Goal: Task Accomplishment & Management: Use online tool/utility

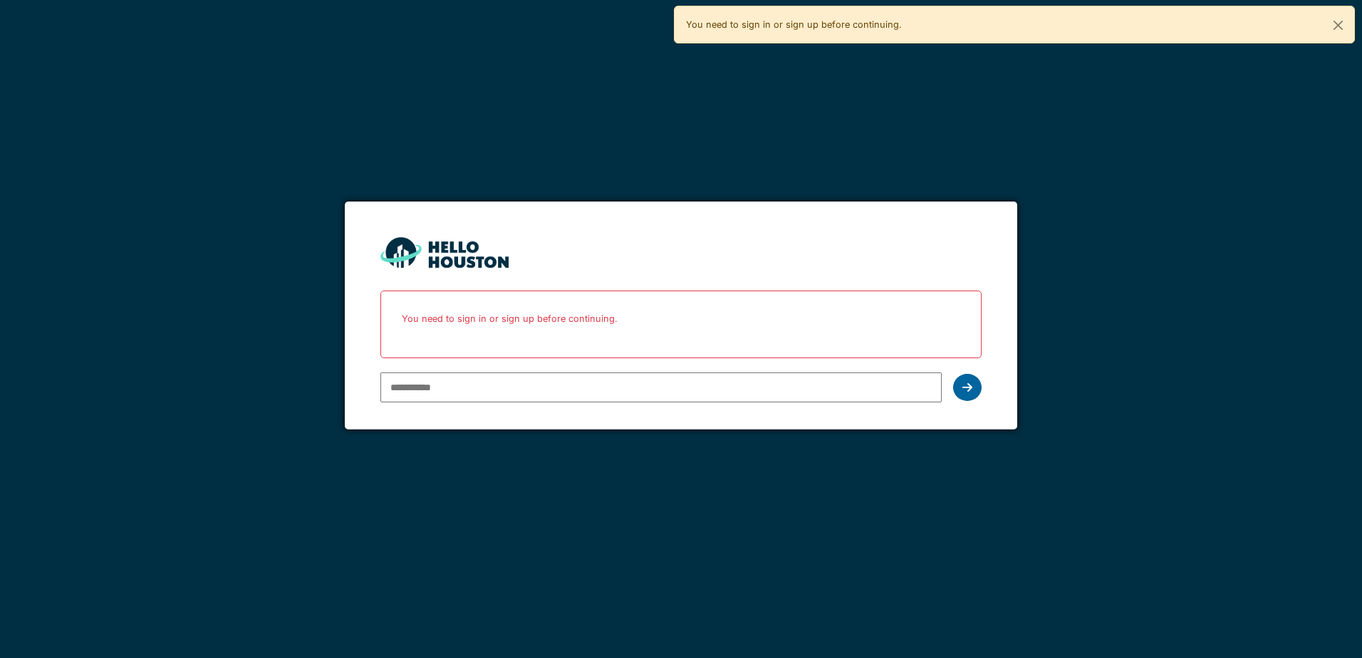
type input "**********"
click at [964, 380] on div at bounding box center [967, 387] width 28 height 27
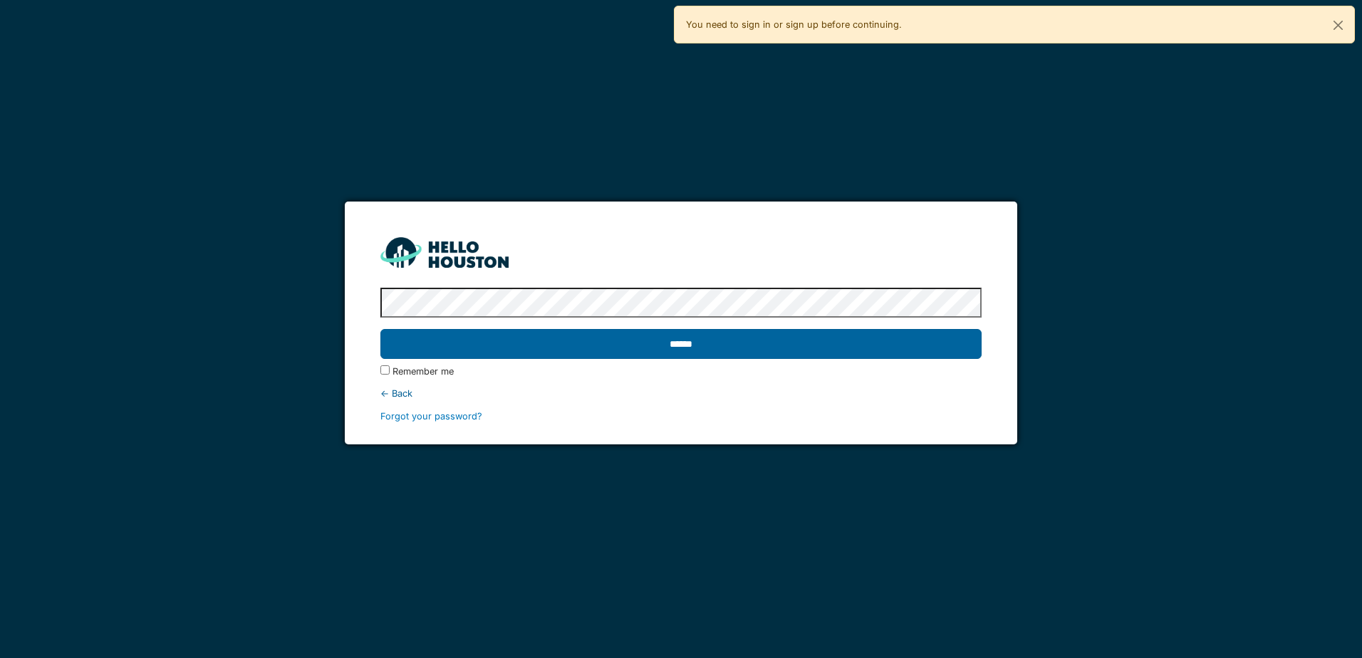
click at [707, 351] on input "******" at bounding box center [680, 344] width 600 height 30
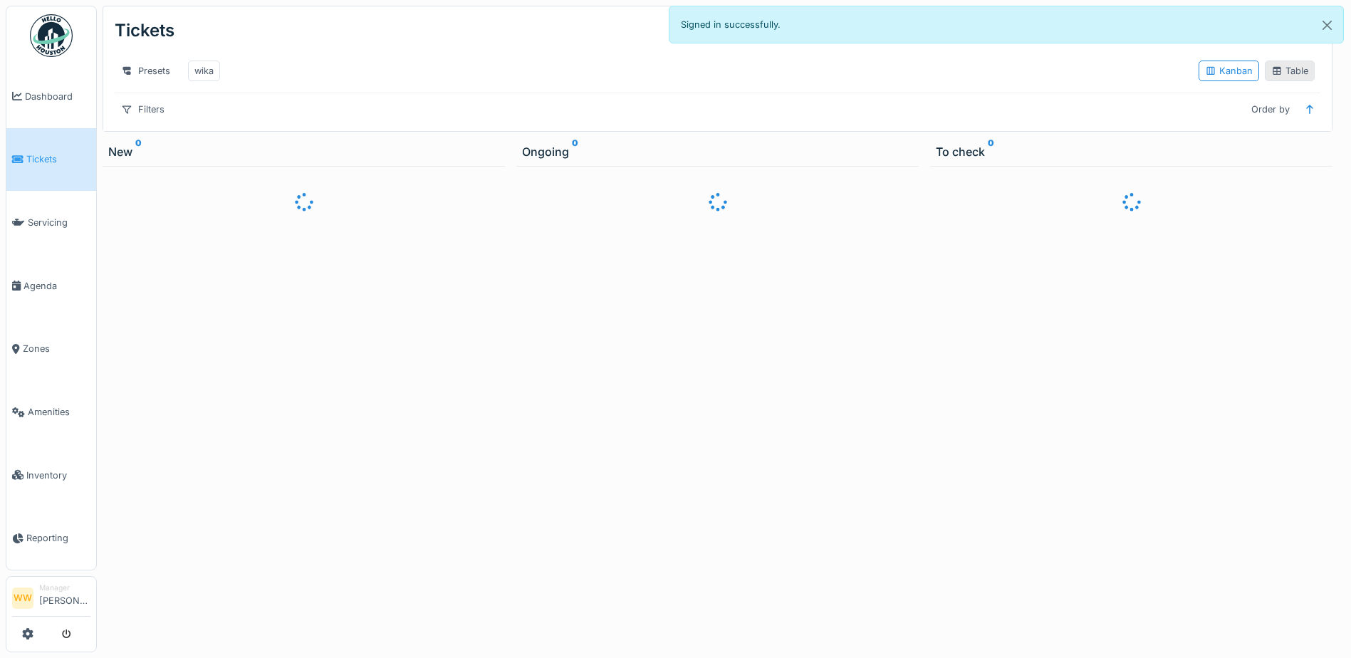
click at [1266, 81] on div "Table" at bounding box center [1290, 71] width 50 height 21
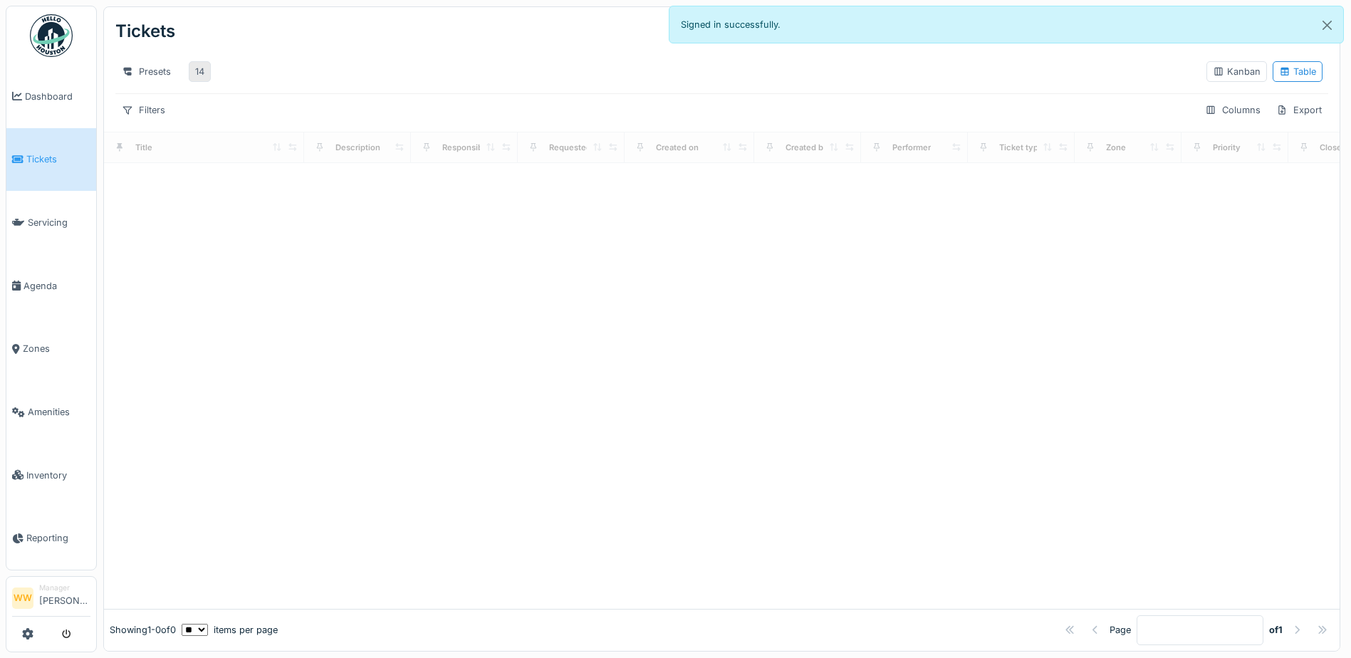
click at [197, 78] on div "14" at bounding box center [199, 72] width 9 height 14
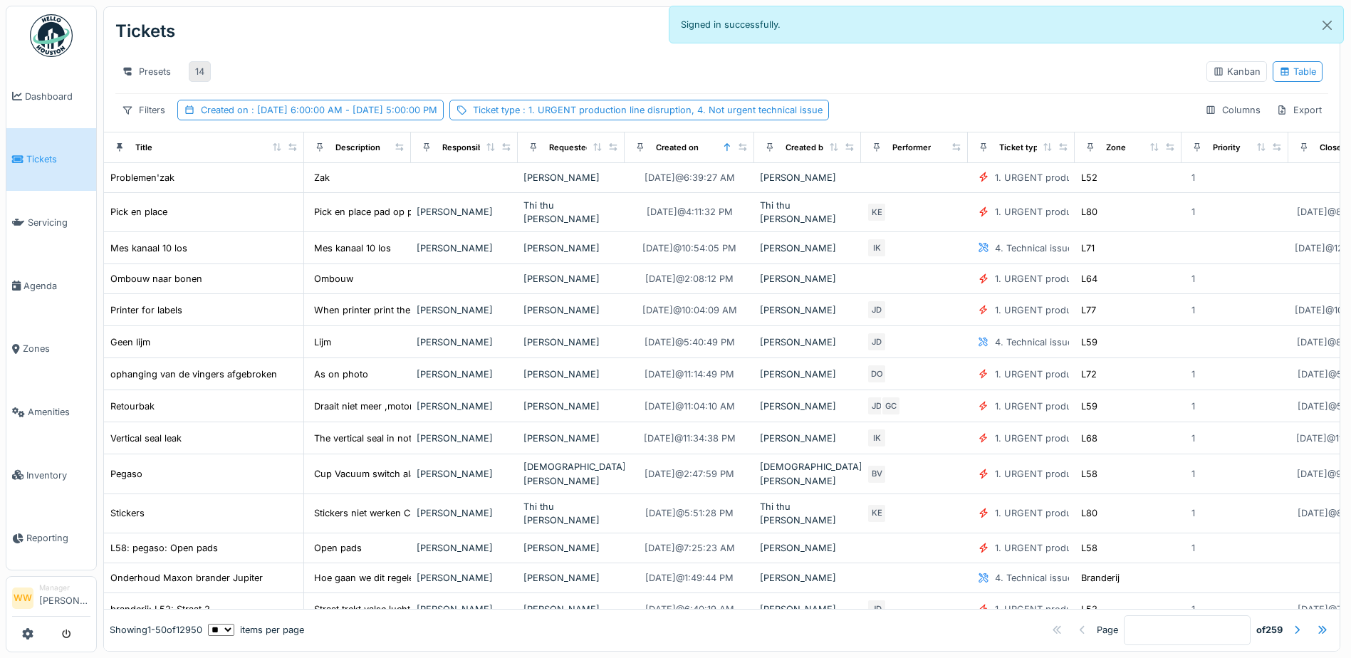
click at [201, 71] on div "14" at bounding box center [199, 72] width 9 height 14
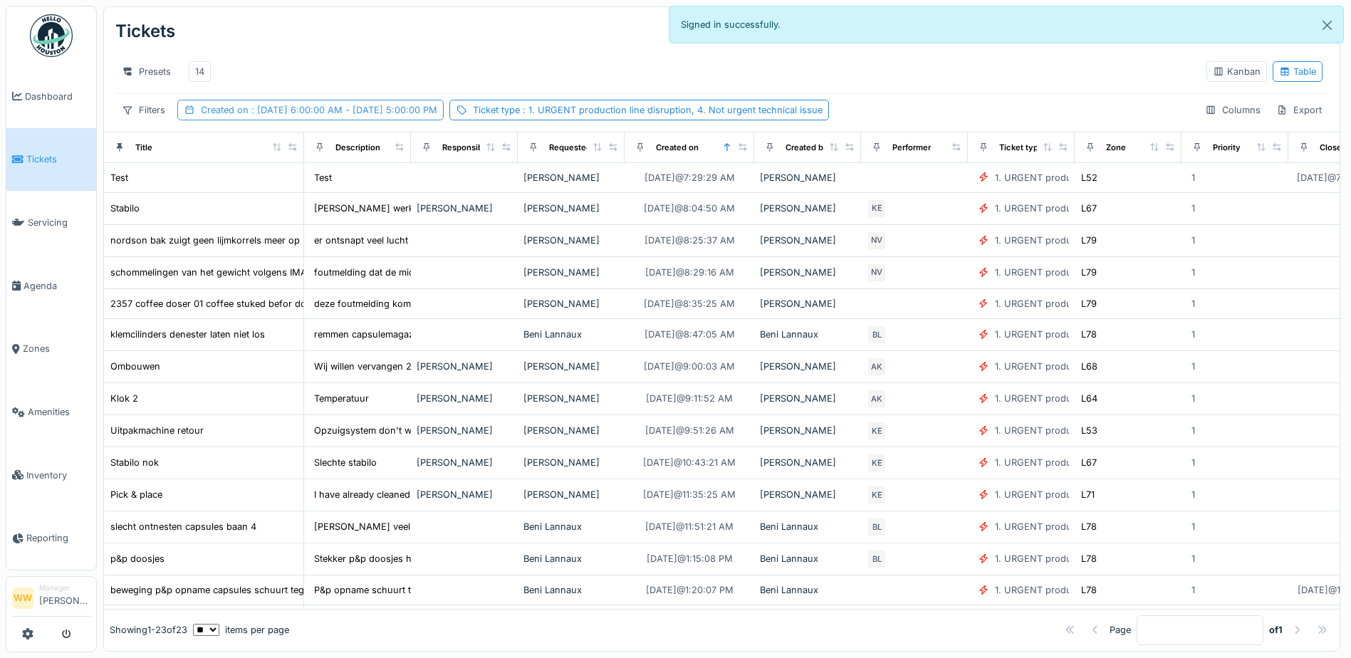
click at [300, 115] on span ": [DATE] 6:00:00 AM - [DATE] 5:00:00 PM" at bounding box center [343, 110] width 189 height 11
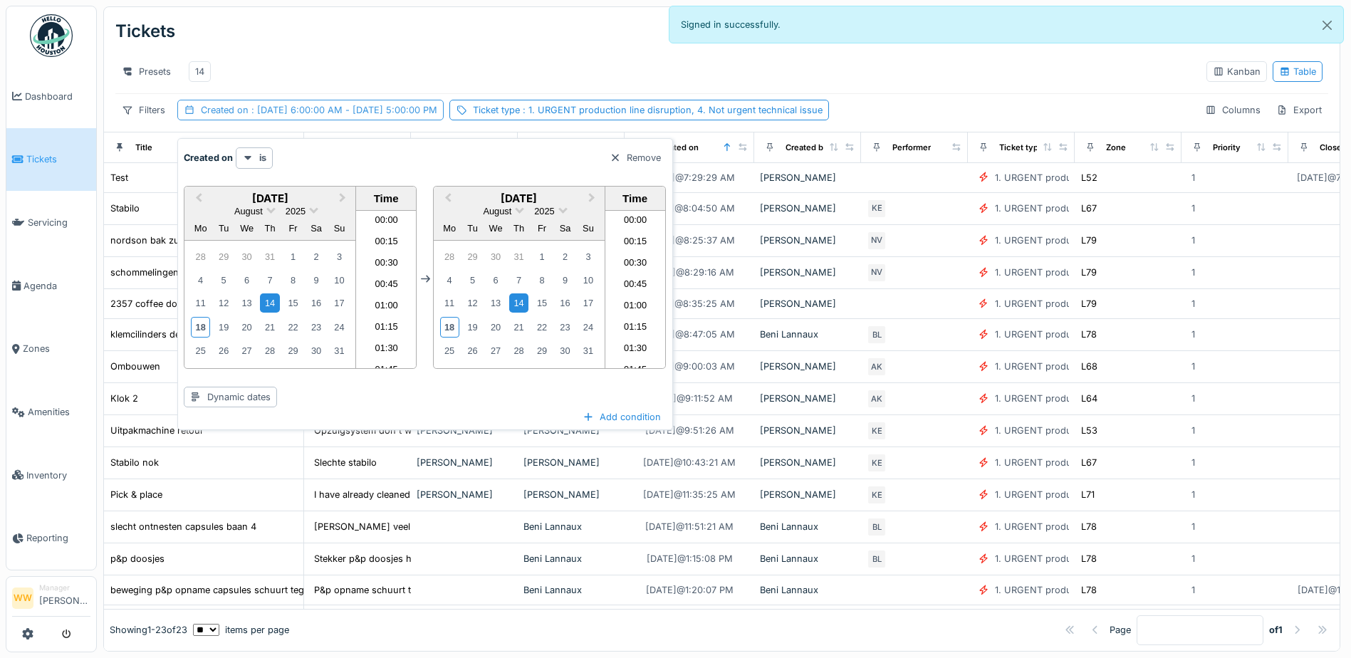
scroll to position [1385, 0]
click at [200, 330] on div "18" at bounding box center [200, 327] width 19 height 21
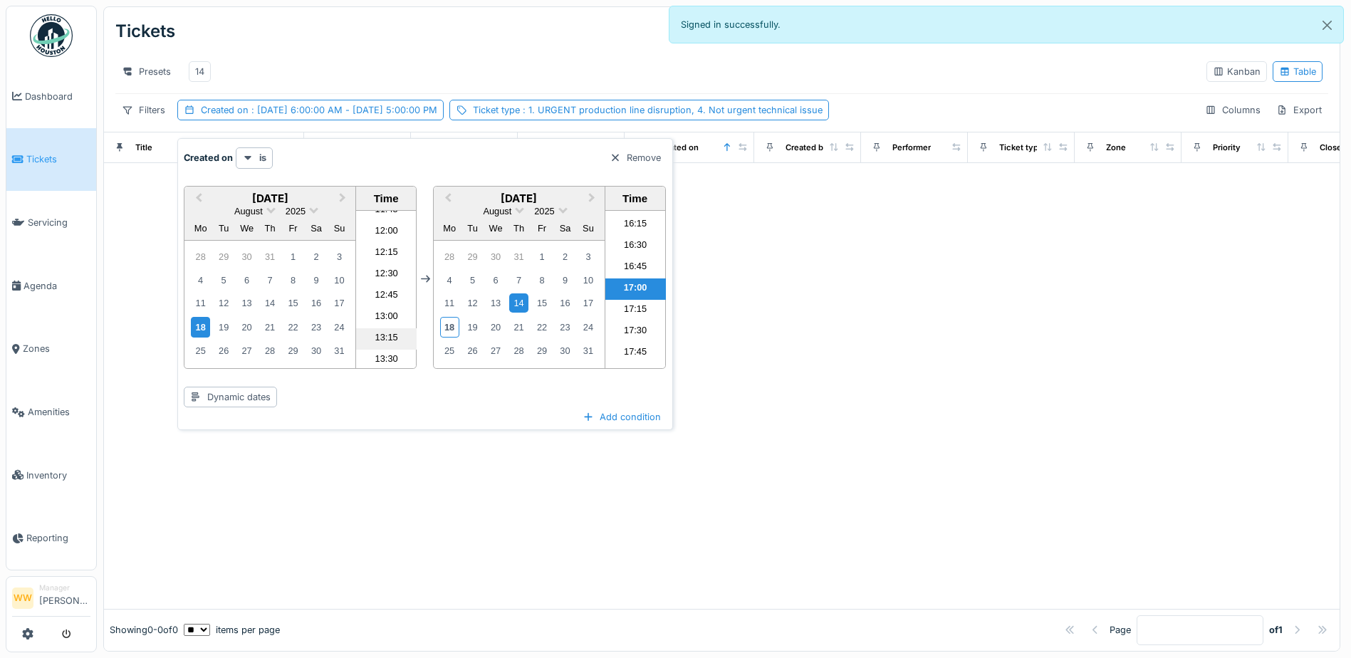
scroll to position [1086, 0]
click at [383, 331] on li "14:00" at bounding box center [386, 331] width 61 height 21
click at [445, 328] on div "18" at bounding box center [449, 327] width 19 height 21
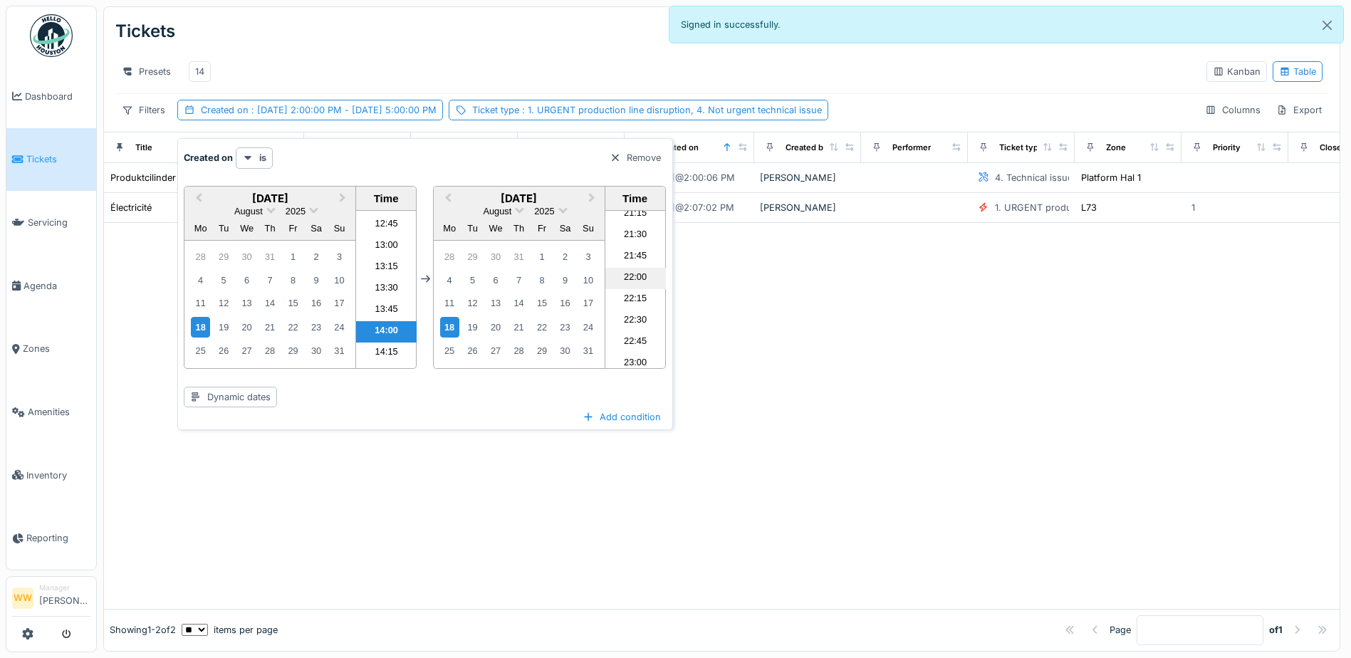
scroll to position [1823, 0]
click at [630, 280] on li "22:00" at bounding box center [635, 279] width 61 height 21
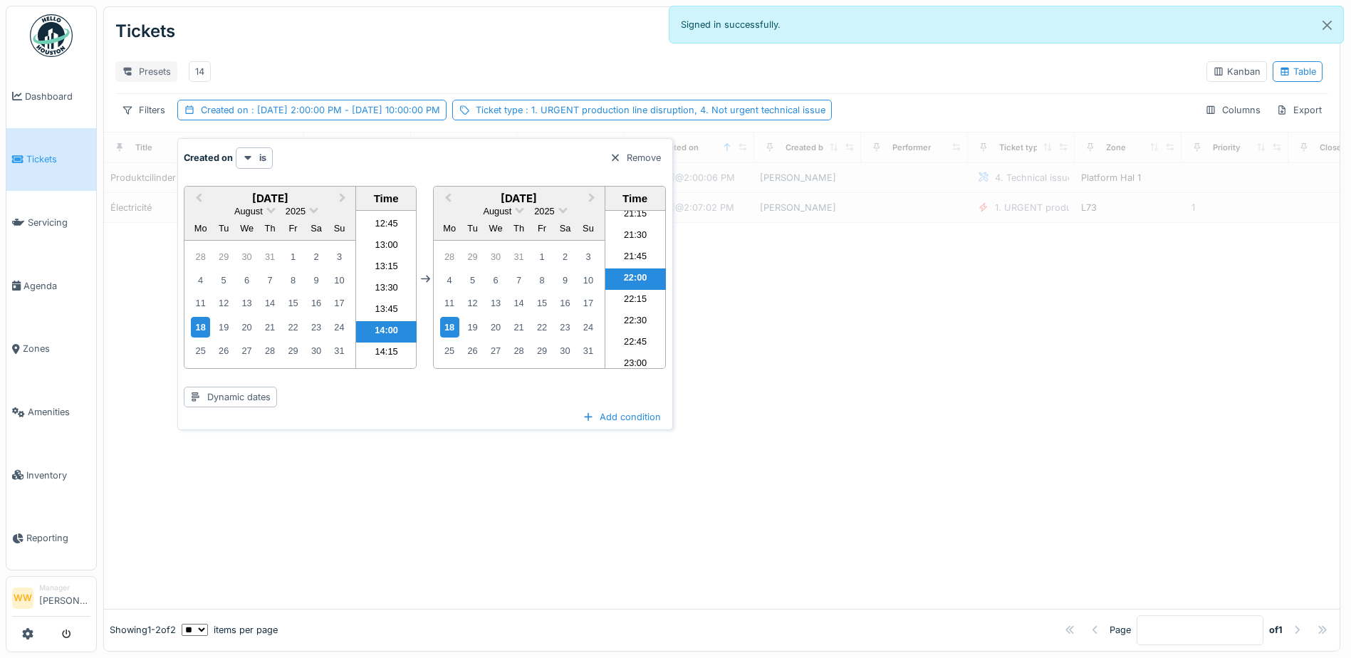
click at [150, 67] on div "Presets" at bounding box center [146, 71] width 62 height 21
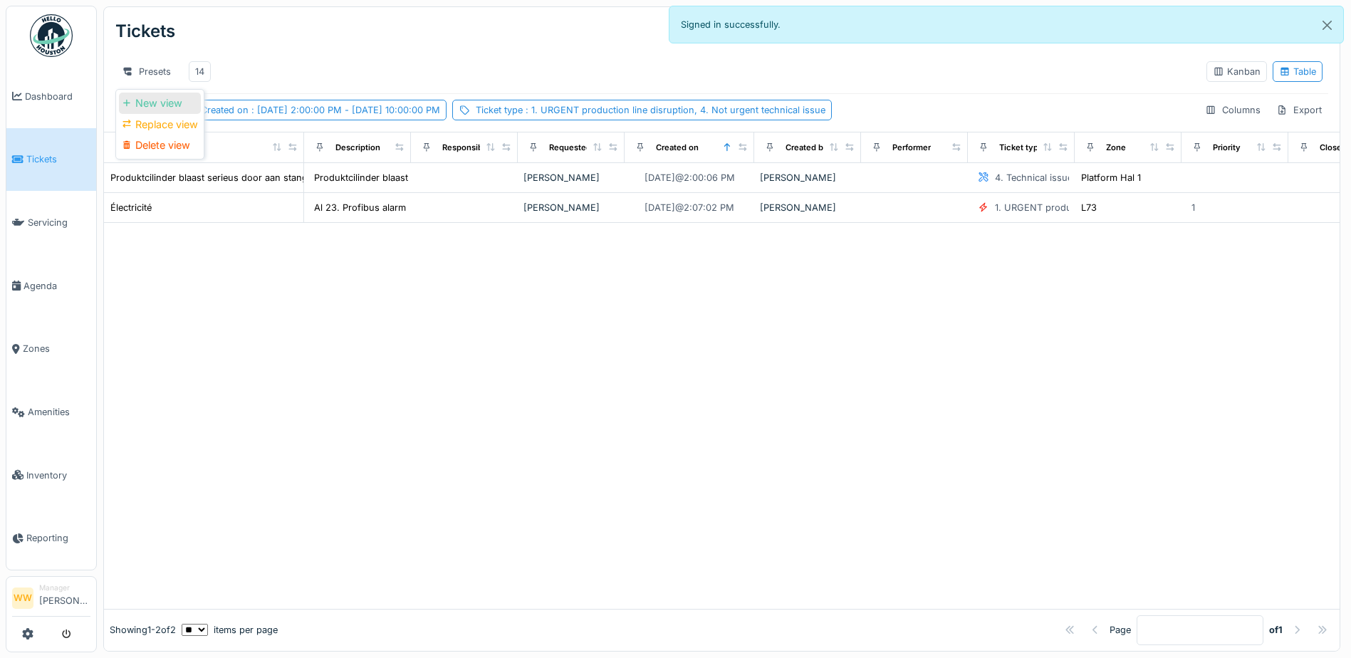
click at [160, 103] on div "New view" at bounding box center [160, 103] width 82 height 21
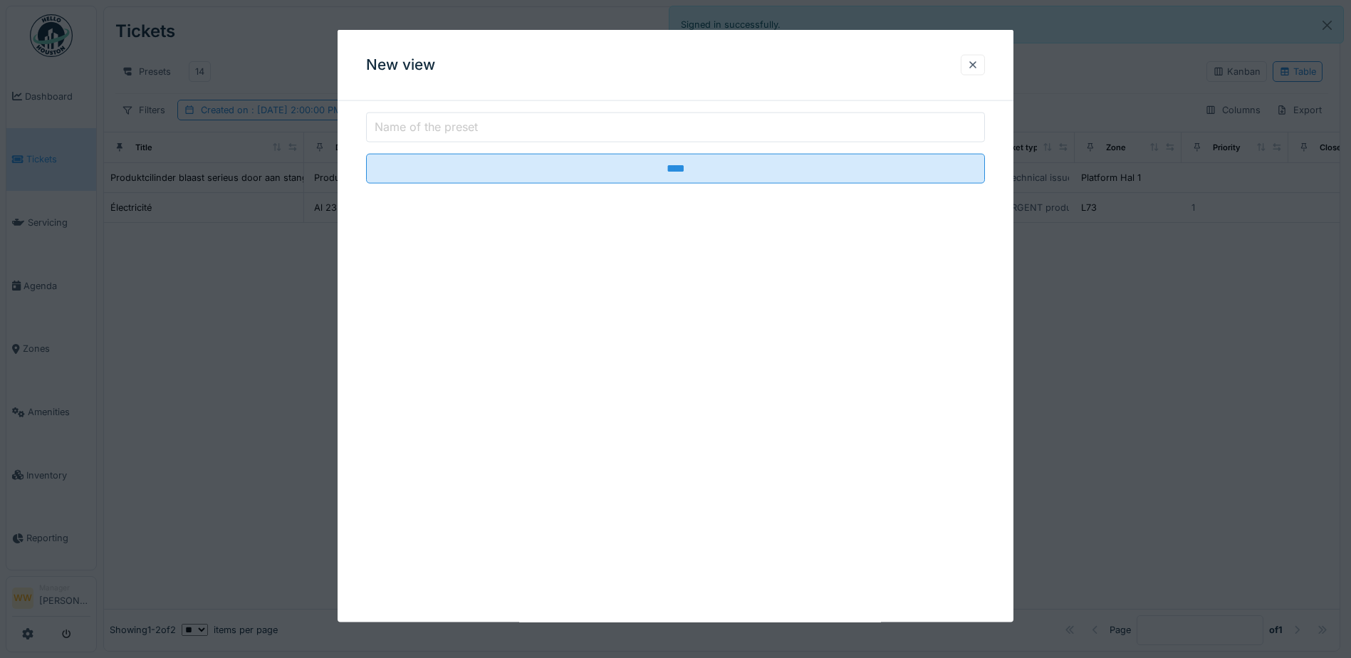
click at [440, 127] on label "Name of the preset" at bounding box center [426, 126] width 109 height 17
click at [440, 127] on input "Name of the preset" at bounding box center [675, 128] width 619 height 30
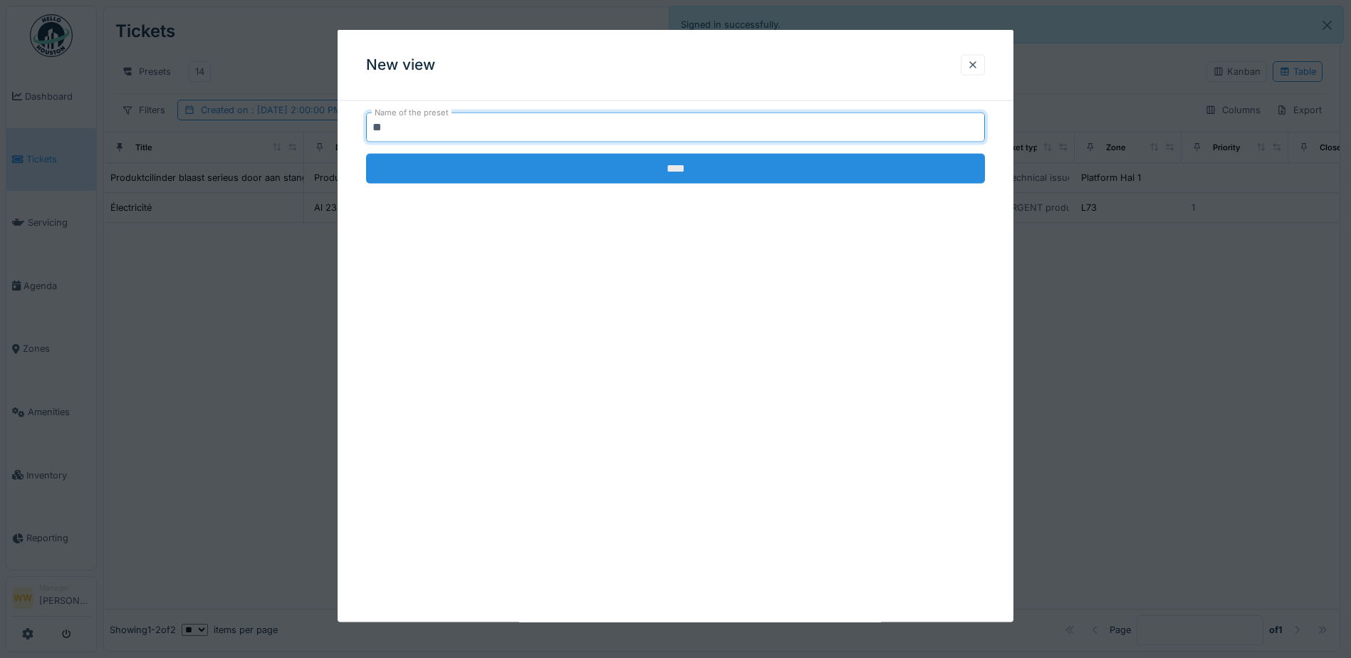
type input "**"
click at [731, 174] on input "****" at bounding box center [675, 169] width 619 height 30
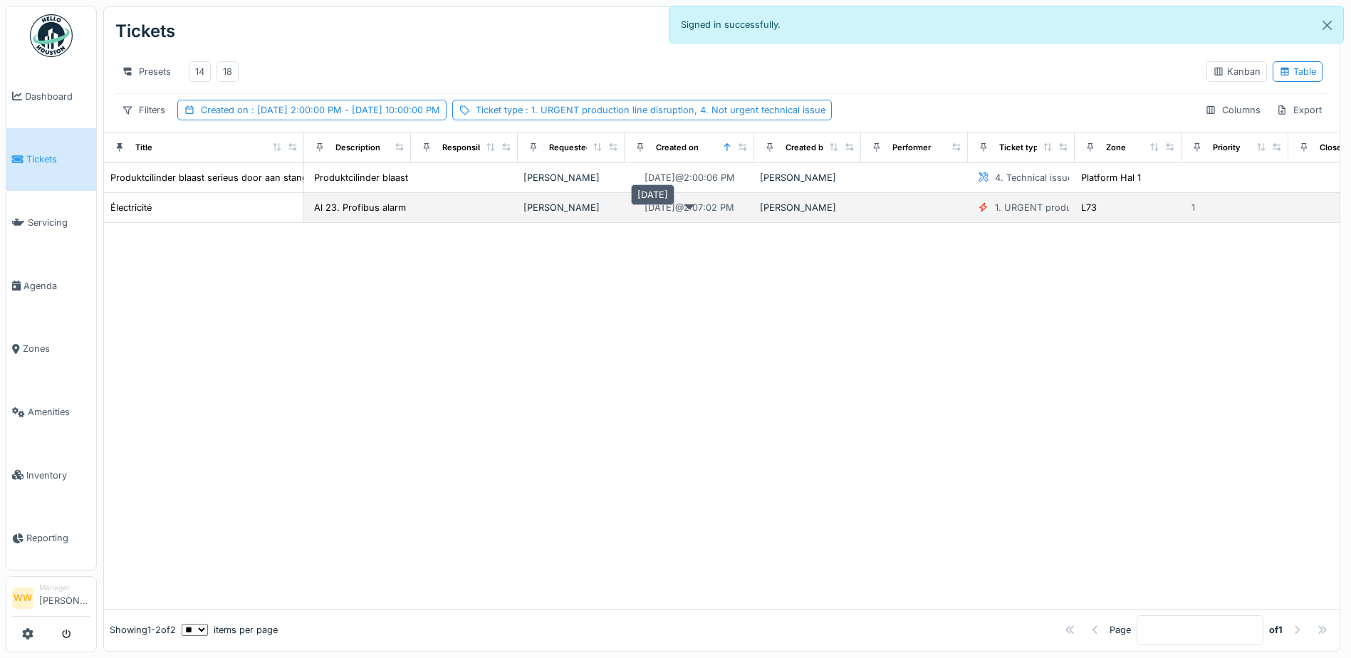
click at [702, 214] on div "[DATE] 2:07:02 PM" at bounding box center [690, 208] width 90 height 14
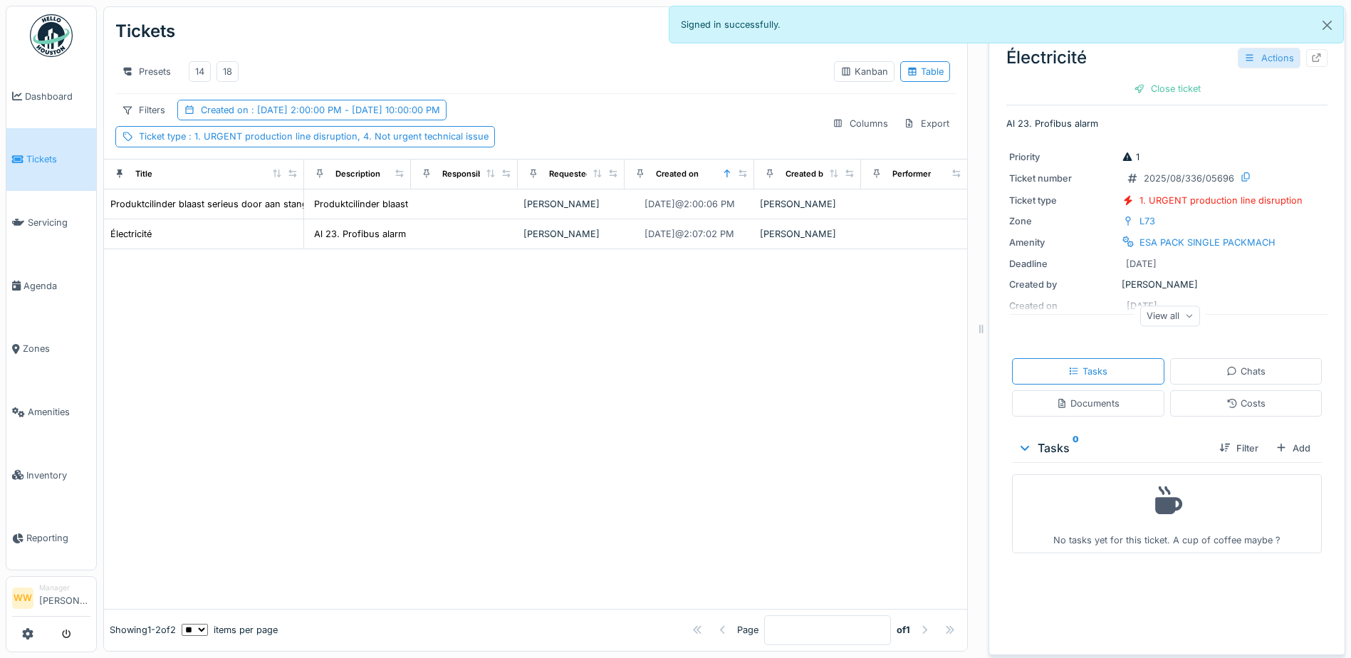
click at [1243, 61] on div "Actions" at bounding box center [1269, 58] width 63 height 21
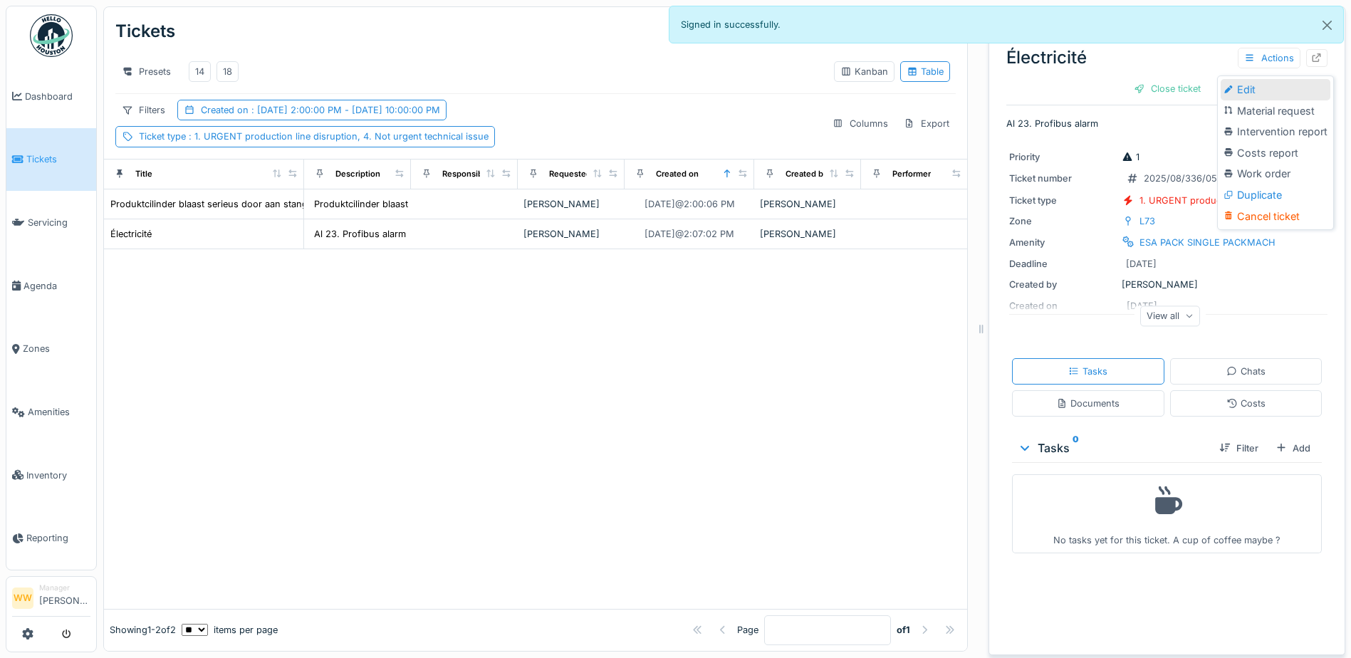
click at [1244, 95] on div "Edit" at bounding box center [1276, 89] width 110 height 21
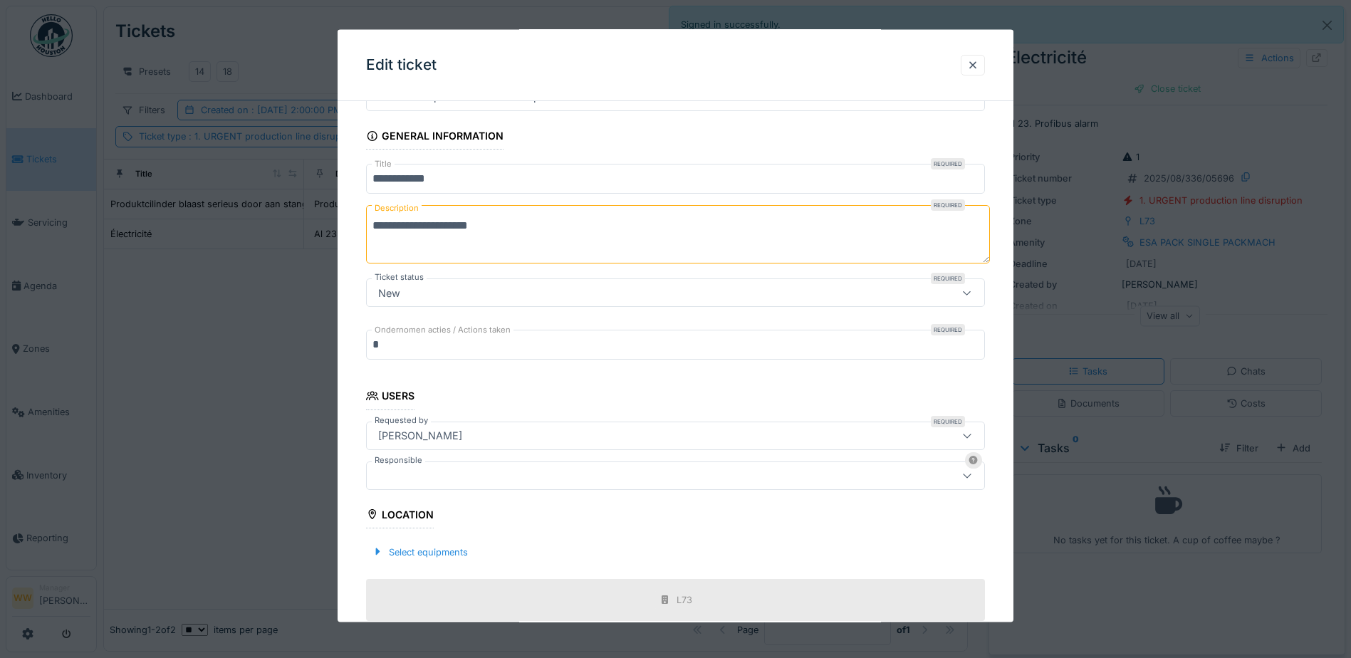
click at [410, 467] on div at bounding box center [639, 475] width 533 height 16
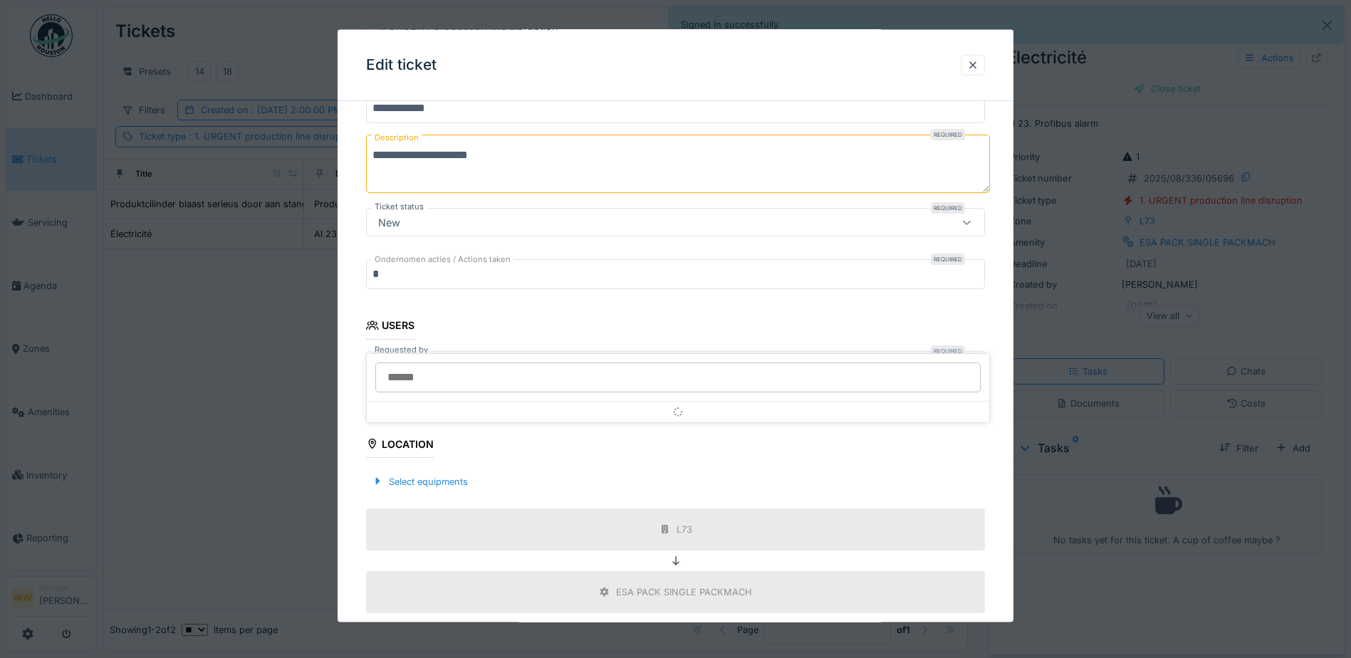
scroll to position [221, 0]
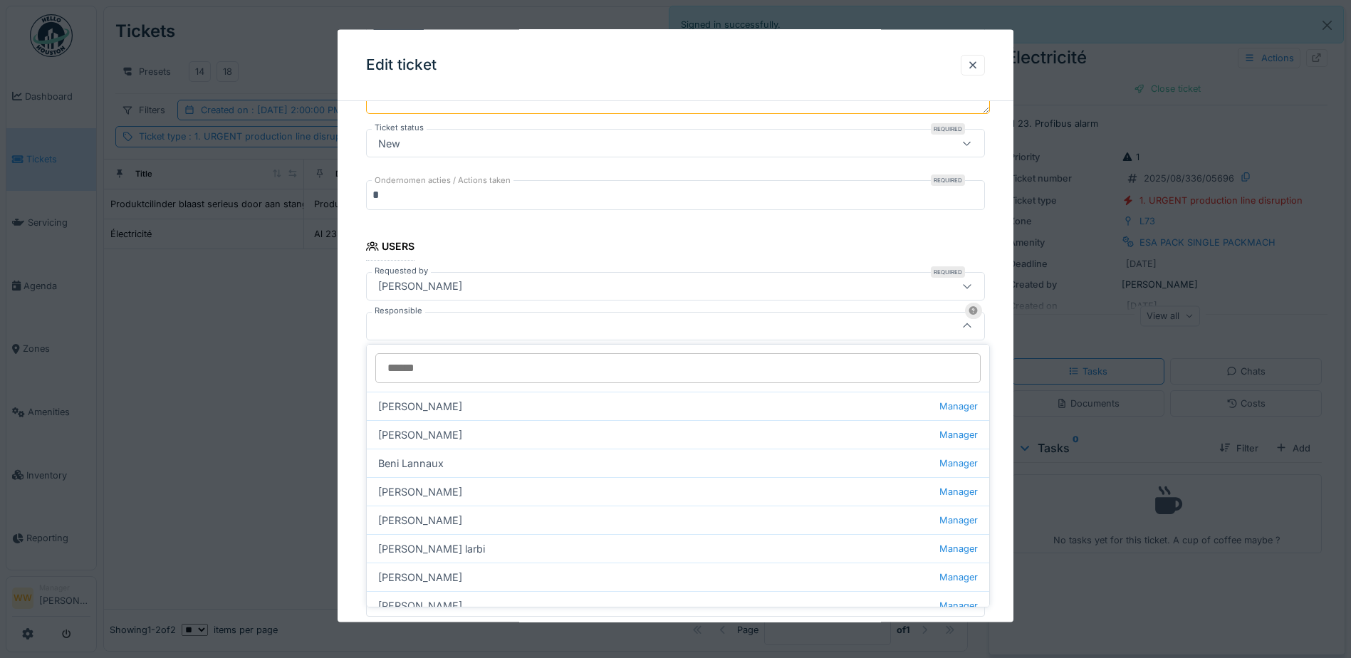
click at [422, 328] on div at bounding box center [639, 326] width 533 height 16
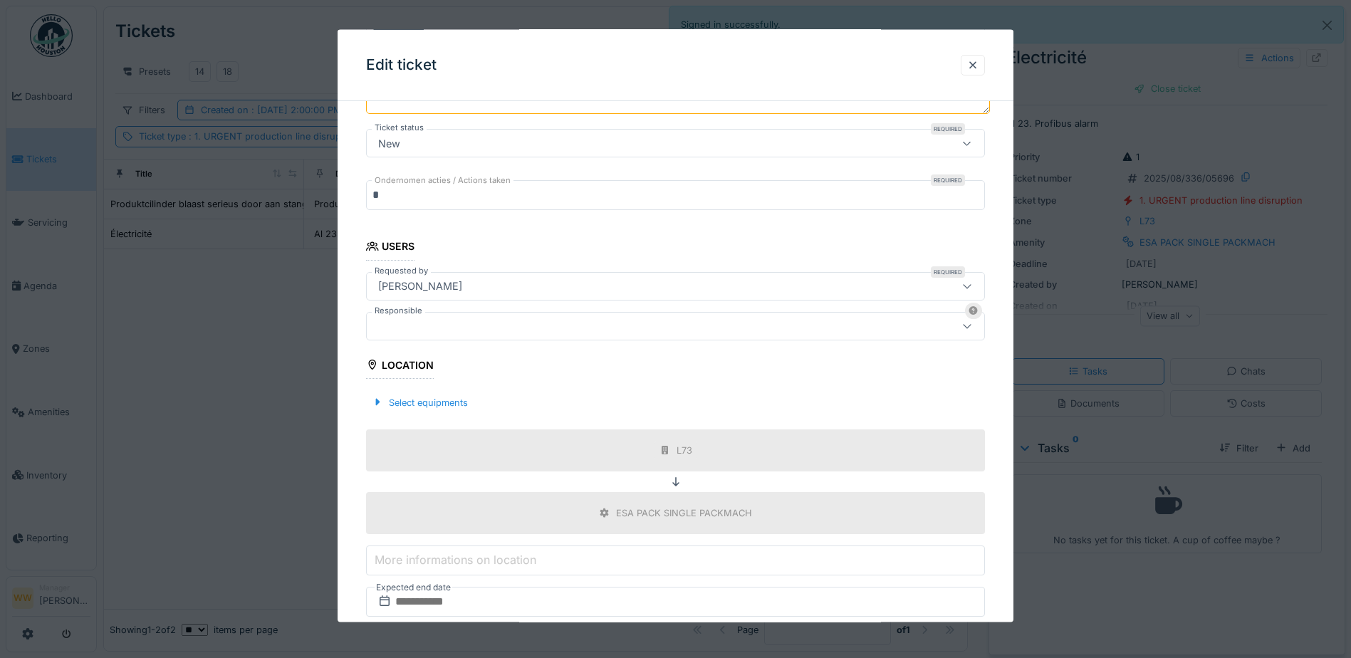
click at [424, 331] on div at bounding box center [639, 326] width 533 height 16
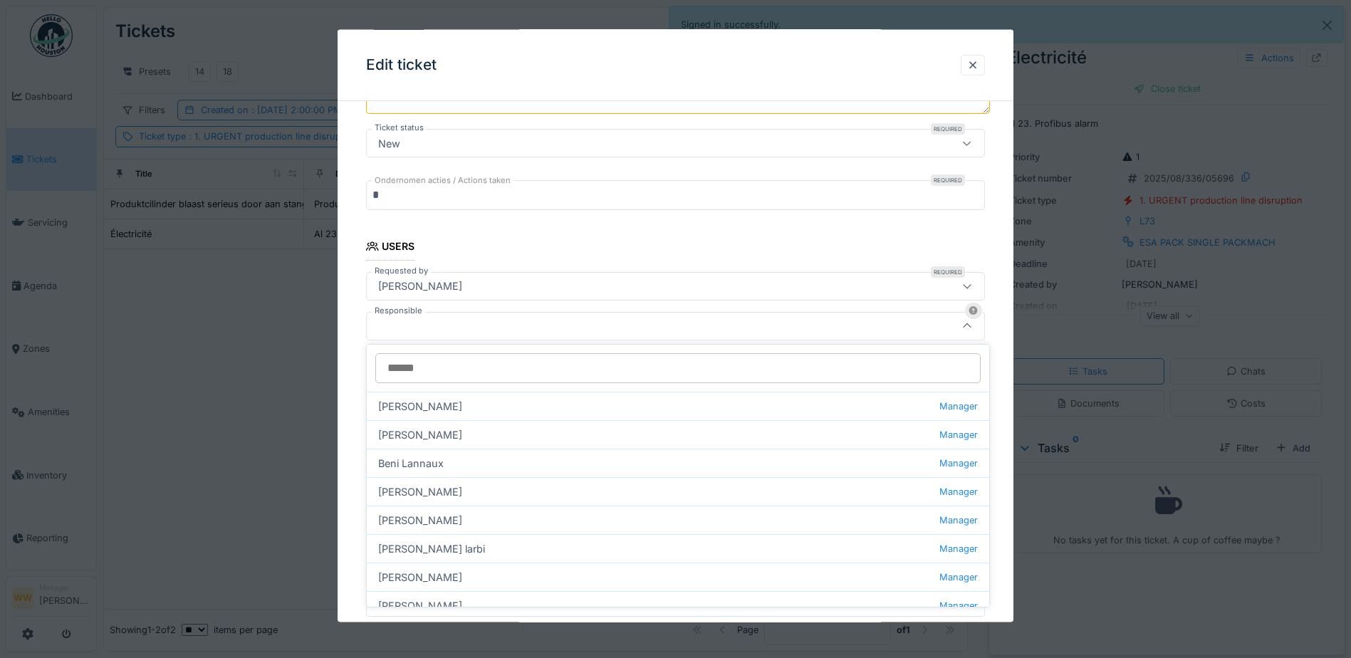
click at [428, 370] on input "Responsible" at bounding box center [677, 368] width 605 height 30
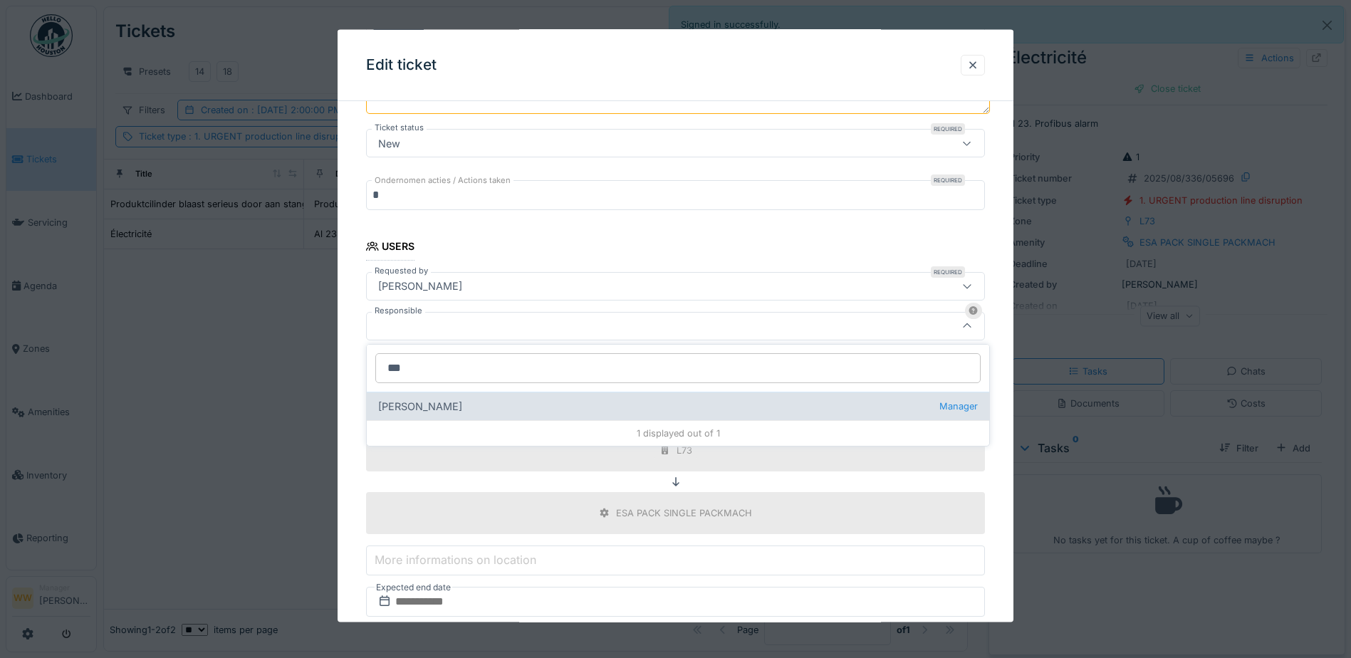
type input "***"
click at [447, 410] on div "[PERSON_NAME] wit Manager" at bounding box center [678, 406] width 622 height 28
type input "****"
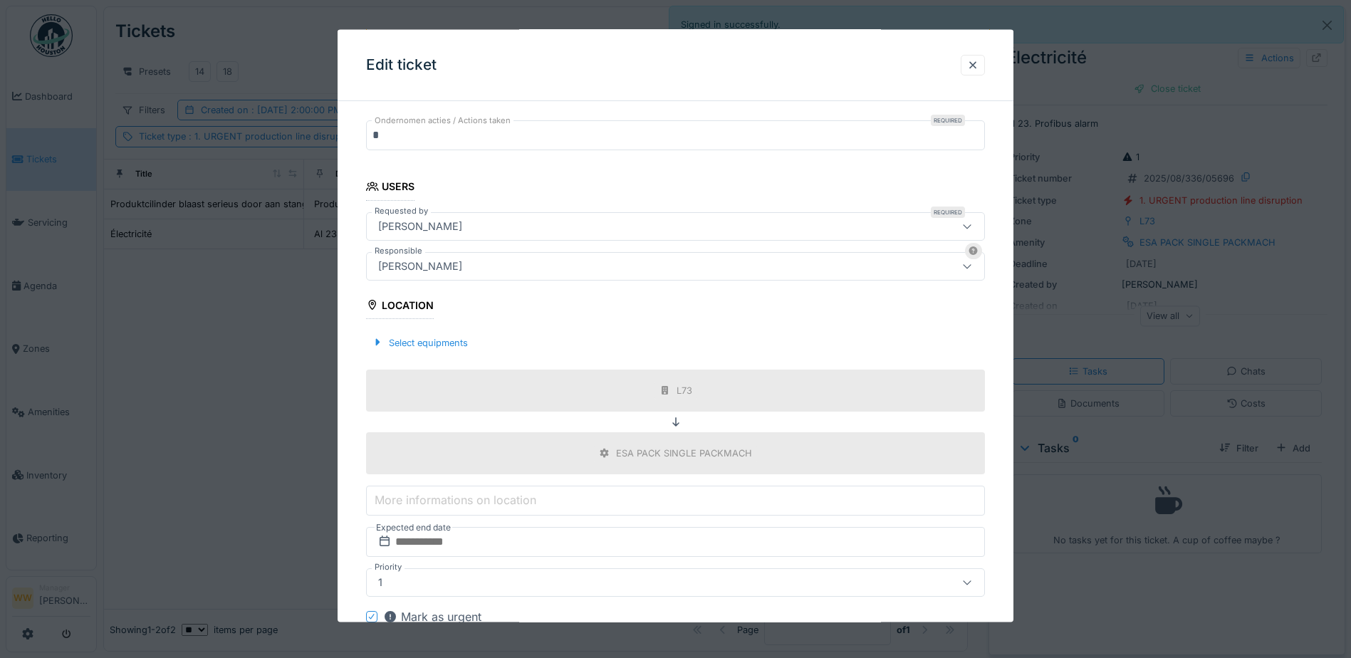
scroll to position [365, 0]
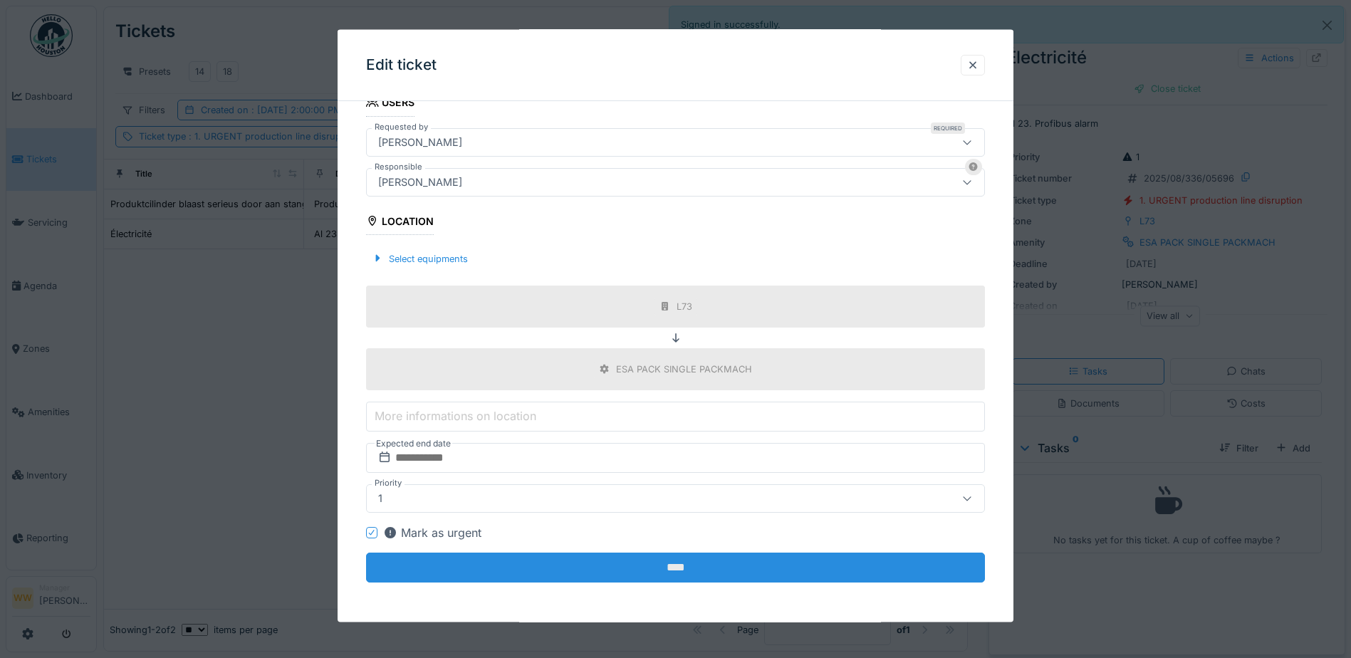
click at [677, 568] on input "****" at bounding box center [675, 568] width 619 height 30
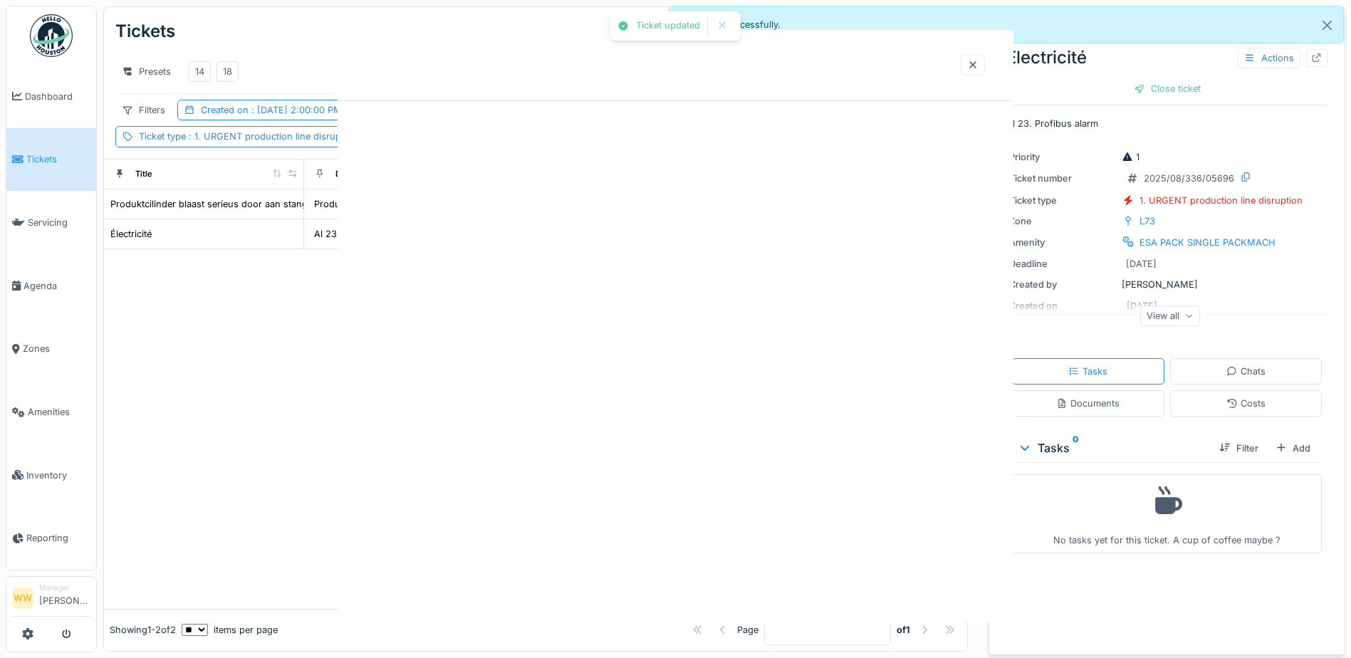
scroll to position [0, 0]
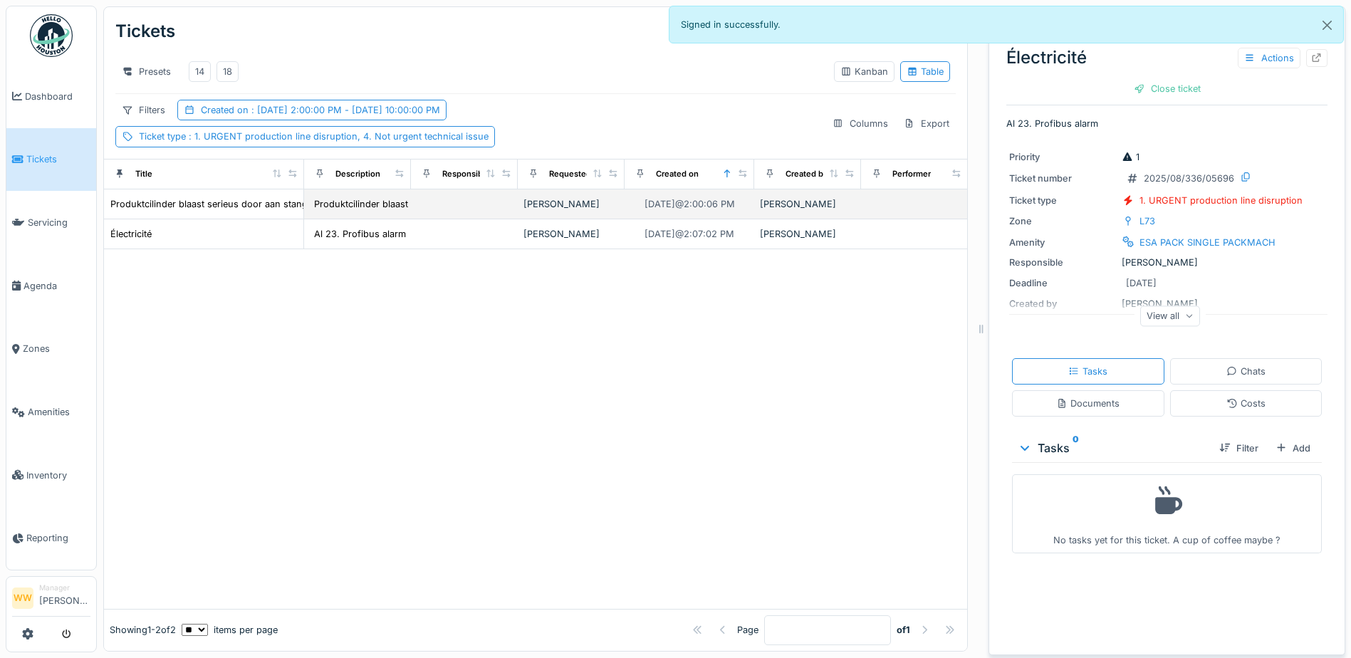
click at [571, 211] on div "[PERSON_NAME]" at bounding box center [570, 204] width 95 height 14
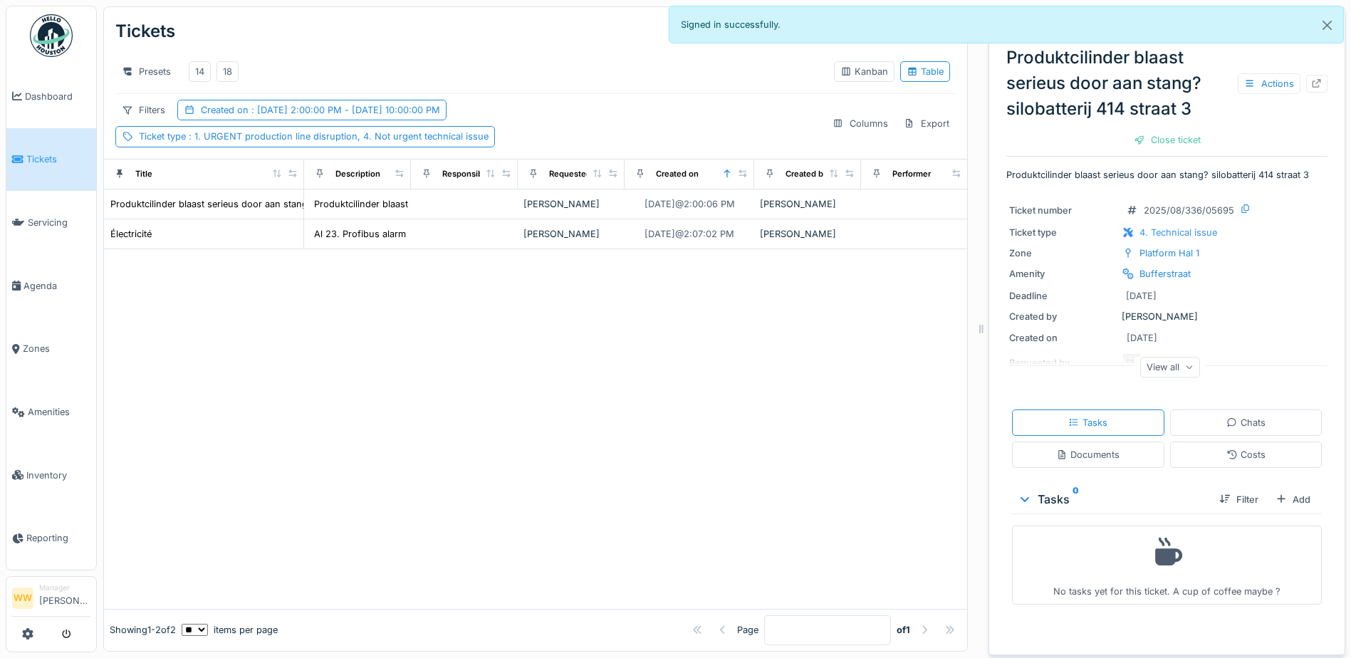
click at [523, 328] on div at bounding box center [535, 428] width 863 height 359
click at [229, 71] on div "18" at bounding box center [227, 72] width 9 height 14
click at [501, 21] on div "Tickets Tasks Create ticket" at bounding box center [535, 31] width 840 height 37
drag, startPoint x: 237, startPoint y: 294, endPoint x: 249, endPoint y: 298, distance: 11.9
click at [241, 306] on div at bounding box center [535, 428] width 863 height 359
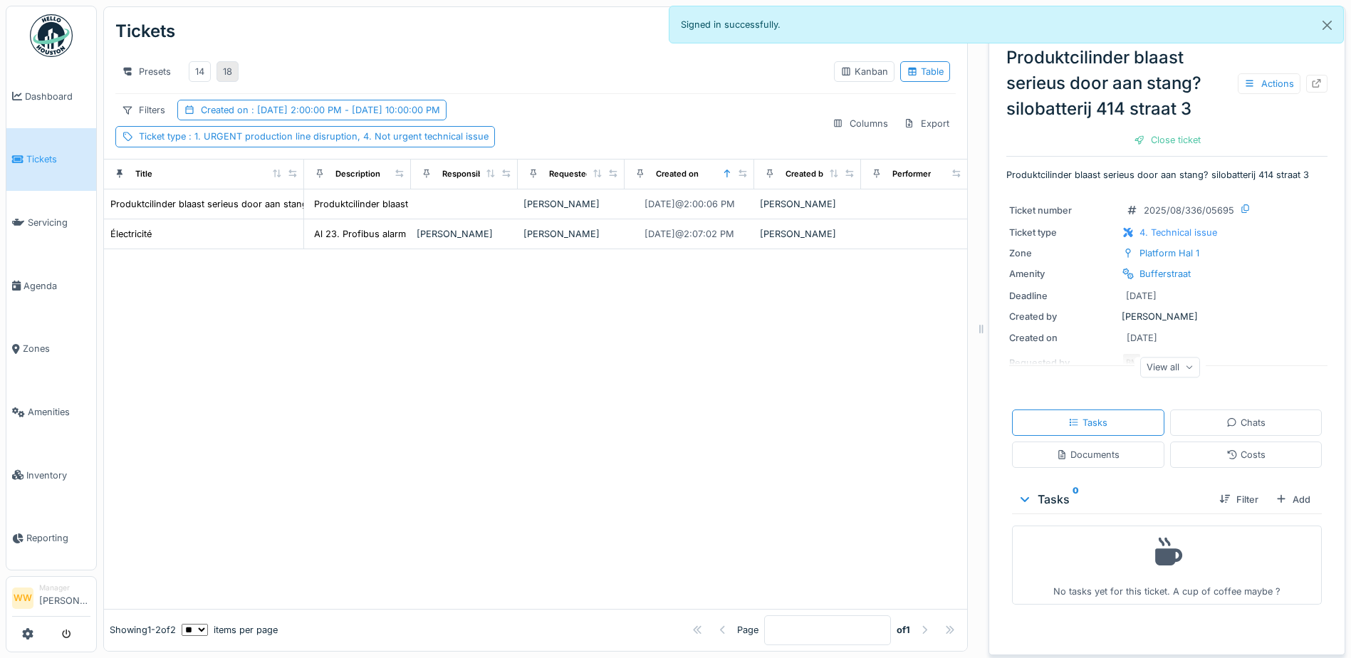
click at [232, 68] on div "18" at bounding box center [227, 72] width 9 height 14
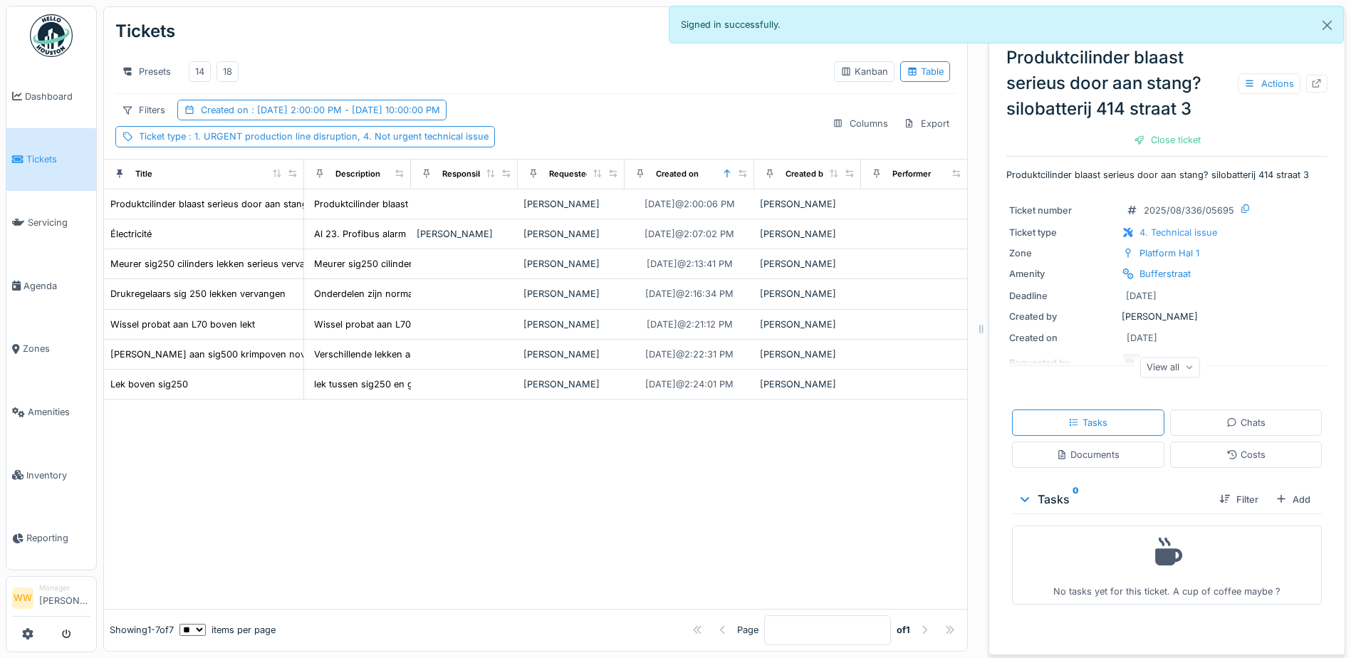
click at [538, 63] on div "Presets 14 18" at bounding box center [468, 72] width 707 height 32
